Goal: Navigation & Orientation: Find specific page/section

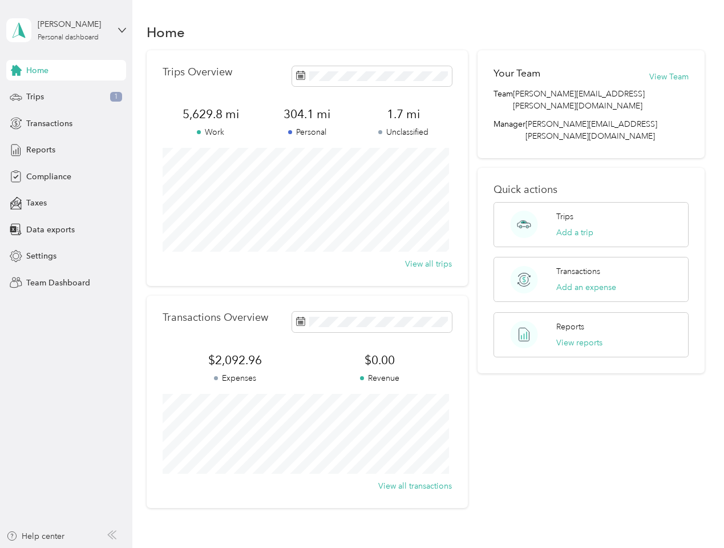
click at [362, 274] on div "Trips Overview 5,629.8 mi Work 304.1 mi Personal 1.7 mi Unclassified View all t…" at bounding box center [307, 168] width 321 height 236
click at [66, 30] on div "[PERSON_NAME]" at bounding box center [73, 24] width 71 height 12
click at [66, 70] on div "You’re signed in as [PERSON_NAME][EMAIL_ADDRESS][PERSON_NAME][DOMAIN_NAME] Team…" at bounding box center [190, 100] width 369 height 116
